Goal: Task Accomplishment & Management: Manage account settings

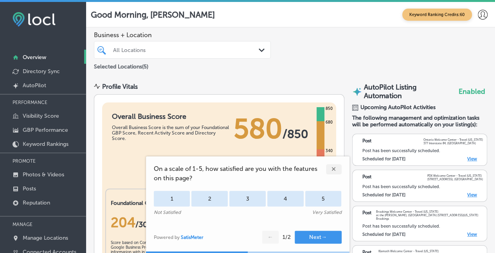
click at [334, 168] on div "✕" at bounding box center [334, 169] width 16 height 10
